Goal: Task Accomplishment & Management: Complete application form

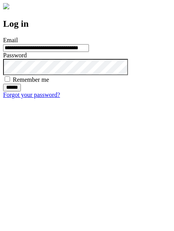
type input "**********"
click at [21, 92] on input "******" at bounding box center [12, 88] width 18 height 8
